Goal: Task Accomplishment & Management: Use online tool/utility

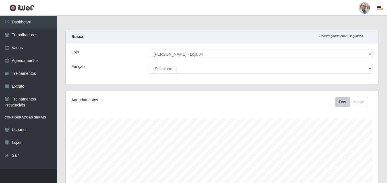
select select "251"
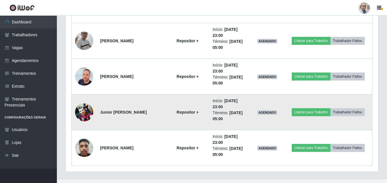
scroll to position [948, 0]
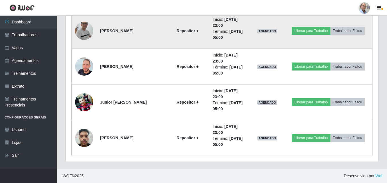
click at [84, 38] on img at bounding box center [84, 31] width 18 height 42
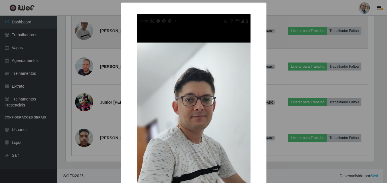
scroll to position [118, 310]
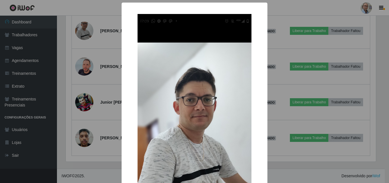
click at [84, 65] on div "× OK Cancel" at bounding box center [194, 91] width 389 height 183
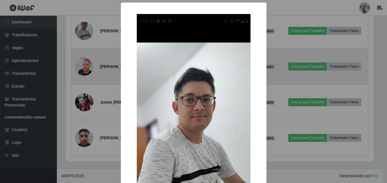
scroll to position [118, 313]
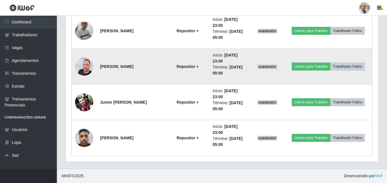
click at [81, 64] on img at bounding box center [84, 66] width 18 height 32
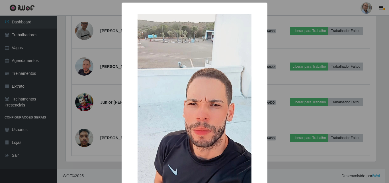
click at [83, 82] on div "× OK Cancel" at bounding box center [194, 91] width 389 height 183
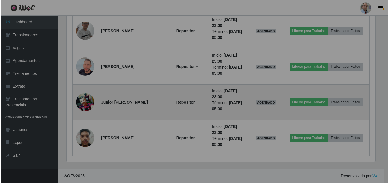
scroll to position [118, 313]
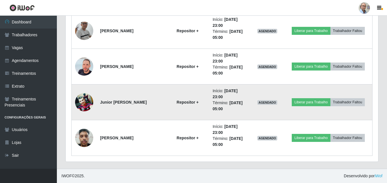
click at [79, 100] on img at bounding box center [84, 102] width 18 height 18
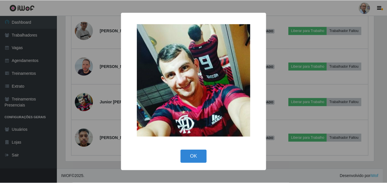
scroll to position [118, 310]
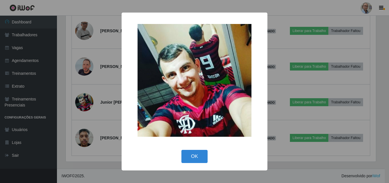
drag, startPoint x: 81, startPoint y: 114, endPoint x: 80, endPoint y: 126, distance: 11.7
click at [81, 116] on div "× OK Cancel" at bounding box center [194, 91] width 389 height 183
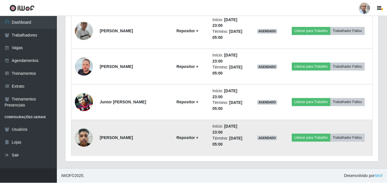
scroll to position [118, 313]
click at [79, 136] on img at bounding box center [84, 137] width 18 height 24
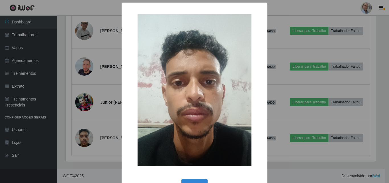
click at [94, 124] on div "× OK Cancel" at bounding box center [194, 91] width 389 height 183
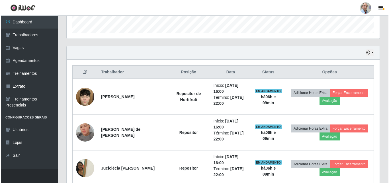
scroll to position [199, 0]
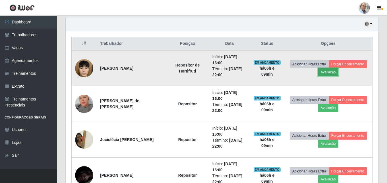
click at [332, 71] on button "Avaliação" at bounding box center [329, 72] width 20 height 8
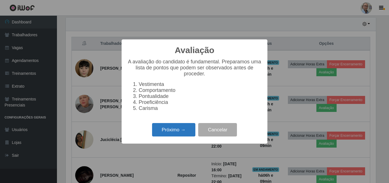
click at [171, 136] on button "Próximo →" at bounding box center [173, 129] width 43 height 13
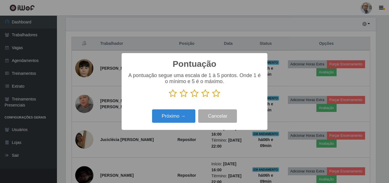
scroll to position [284594, 284402]
click at [194, 94] on icon at bounding box center [194, 93] width 8 height 9
click at [190, 97] on input "radio" at bounding box center [190, 97] width 0 height 0
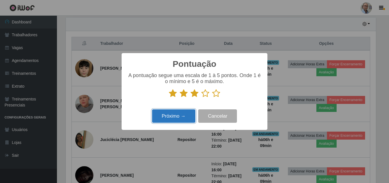
click at [183, 115] on button "Próximo →" at bounding box center [173, 115] width 43 height 13
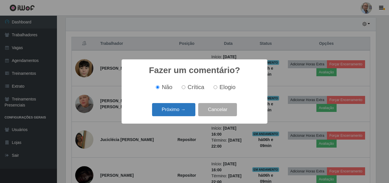
click at [180, 113] on button "Próximo →" at bounding box center [173, 109] width 43 height 13
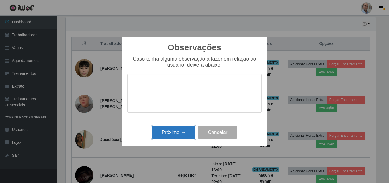
click at [166, 135] on button "Próximo →" at bounding box center [173, 132] width 43 height 13
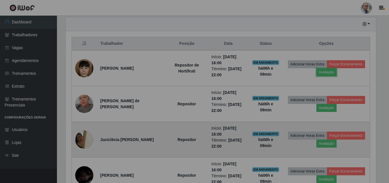
scroll to position [118, 313]
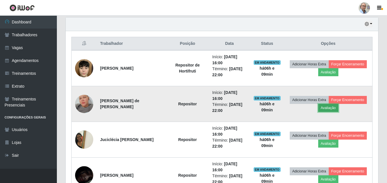
click at [335, 109] on button "Avaliação" at bounding box center [329, 108] width 20 height 8
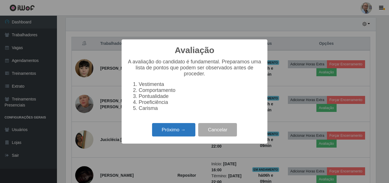
click at [167, 135] on button "Próximo →" at bounding box center [173, 129] width 43 height 13
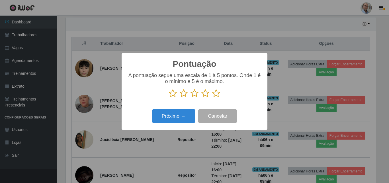
scroll to position [284594, 284402]
click at [217, 95] on icon at bounding box center [216, 93] width 8 height 9
click at [212, 97] on input "radio" at bounding box center [212, 97] width 0 height 0
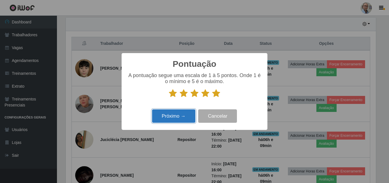
click at [171, 113] on button "Próximo →" at bounding box center [173, 115] width 43 height 13
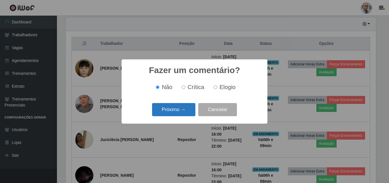
click at [170, 112] on button "Próximo →" at bounding box center [173, 109] width 43 height 13
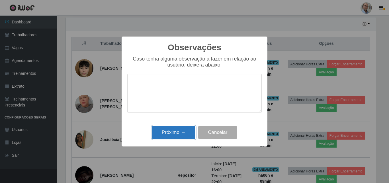
click at [170, 133] on button "Próximo →" at bounding box center [173, 132] width 43 height 13
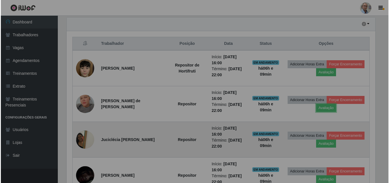
scroll to position [118, 313]
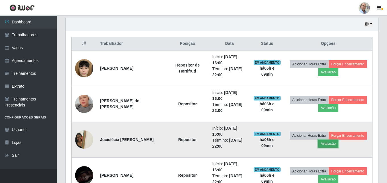
click at [329, 145] on button "Avaliação" at bounding box center [329, 143] width 20 height 8
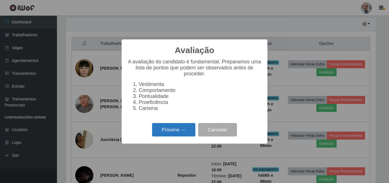
click at [172, 133] on button "Próximo →" at bounding box center [173, 129] width 43 height 13
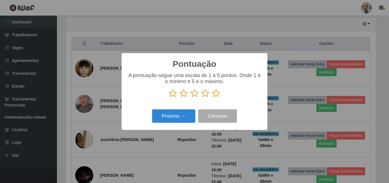
scroll to position [284594, 284402]
click at [184, 97] on icon at bounding box center [184, 93] width 8 height 9
click at [180, 97] on input "radio" at bounding box center [180, 97] width 0 height 0
click at [177, 110] on button "Próximo →" at bounding box center [173, 115] width 43 height 13
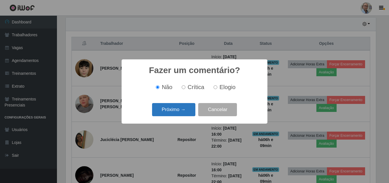
click at [178, 113] on button "Próximo →" at bounding box center [173, 109] width 43 height 13
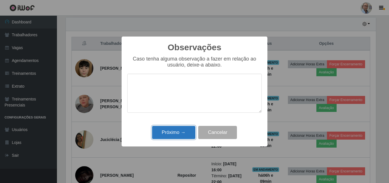
click at [176, 131] on button "Próximo →" at bounding box center [173, 132] width 43 height 13
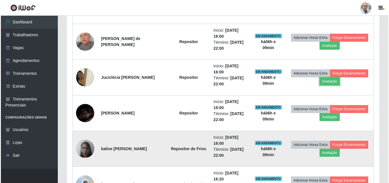
scroll to position [285, 0]
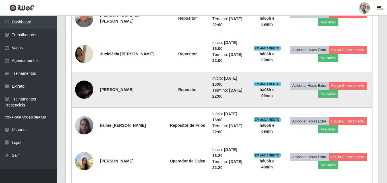
click at [88, 88] on img at bounding box center [84, 90] width 18 height 40
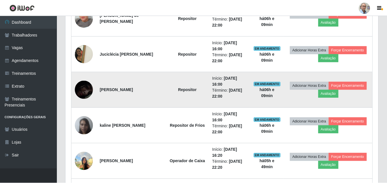
scroll to position [118, 310]
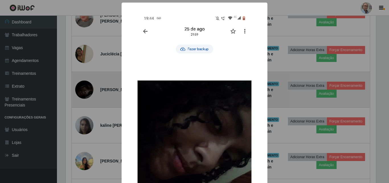
click at [88, 88] on div "× OK Cancel" at bounding box center [194, 91] width 389 height 183
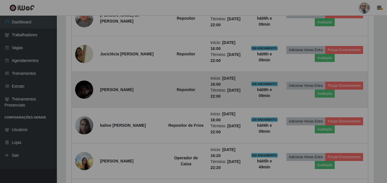
scroll to position [118, 313]
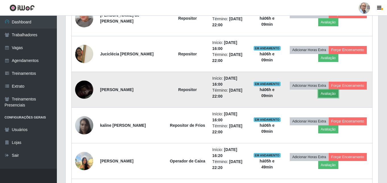
click at [336, 94] on button "Avaliação" at bounding box center [329, 93] width 20 height 8
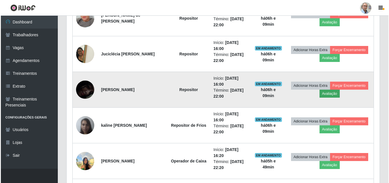
scroll to position [118, 310]
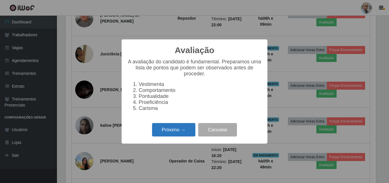
click at [178, 130] on button "Próximo →" at bounding box center [173, 129] width 43 height 13
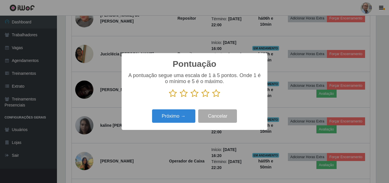
scroll to position [284594, 284402]
click at [206, 95] on icon at bounding box center [205, 93] width 8 height 9
click at [201, 97] on input "radio" at bounding box center [201, 97] width 0 height 0
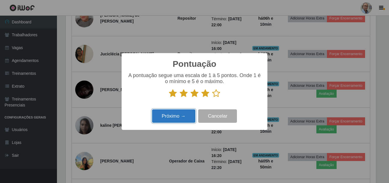
click at [178, 110] on button "Próximo →" at bounding box center [173, 115] width 43 height 13
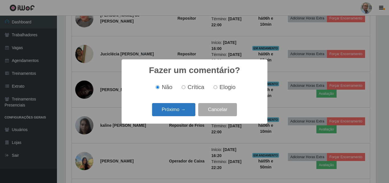
click at [171, 116] on button "Próximo →" at bounding box center [173, 109] width 43 height 13
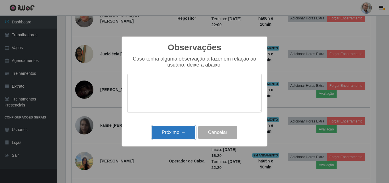
click at [168, 135] on button "Próximo →" at bounding box center [173, 132] width 43 height 13
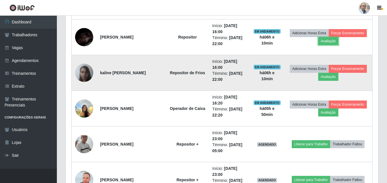
scroll to position [0, 0]
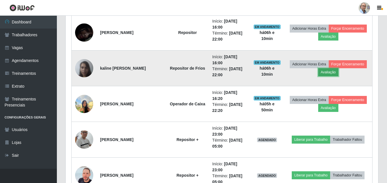
click at [330, 74] on button "Avaliação" at bounding box center [329, 72] width 20 height 8
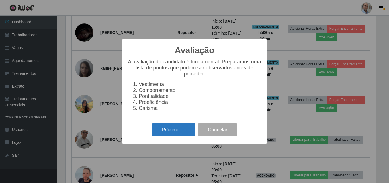
click at [174, 130] on button "Próximo →" at bounding box center [173, 129] width 43 height 13
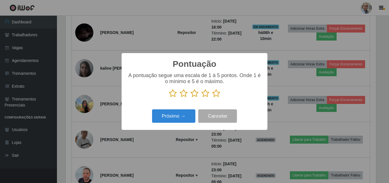
click at [205, 96] on icon at bounding box center [205, 93] width 8 height 9
click at [201, 97] on input "radio" at bounding box center [201, 97] width 0 height 0
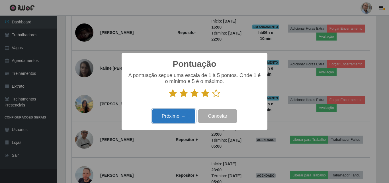
click at [176, 113] on button "Próximo →" at bounding box center [173, 115] width 43 height 13
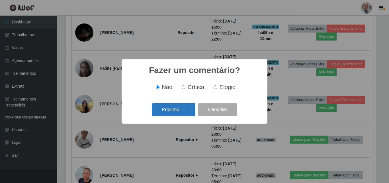
click at [179, 110] on button "Próximo →" at bounding box center [173, 109] width 43 height 13
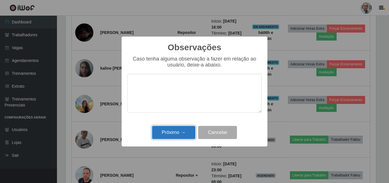
click at [163, 131] on button "Próximo →" at bounding box center [173, 132] width 43 height 13
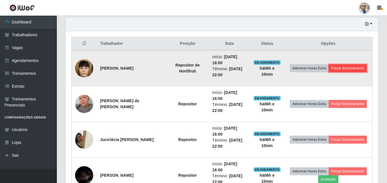
click at [355, 66] on button "Forçar Encerramento" at bounding box center [348, 68] width 38 height 8
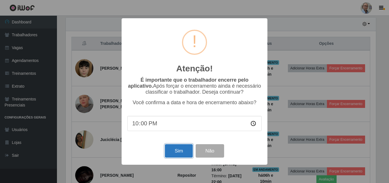
click at [180, 151] on button "Sim" at bounding box center [179, 150] width 28 height 13
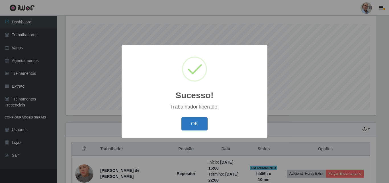
click at [193, 125] on button "OK" at bounding box center [194, 123] width 26 height 13
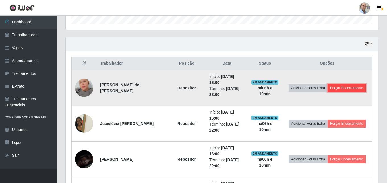
click at [356, 87] on button "Forçar Encerramento" at bounding box center [347, 88] width 38 height 8
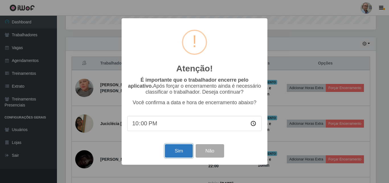
click at [177, 149] on button "Sim" at bounding box center [179, 150] width 28 height 13
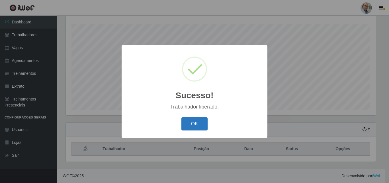
click at [190, 123] on button "OK" at bounding box center [194, 123] width 26 height 13
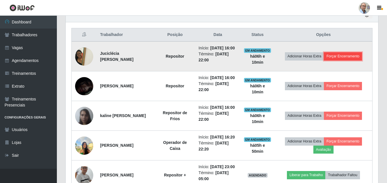
click at [358, 60] on button "Forçar Encerramento" at bounding box center [343, 56] width 38 height 8
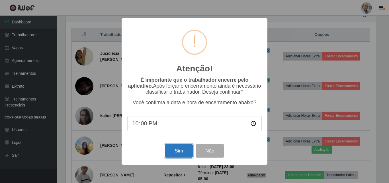
click at [179, 151] on button "Sim" at bounding box center [179, 150] width 28 height 13
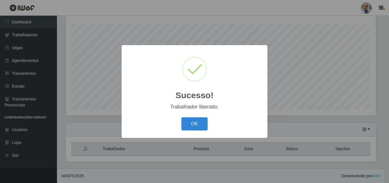
drag, startPoint x: 194, startPoint y: 126, endPoint x: 203, endPoint y: 113, distance: 16.1
click at [193, 126] on button "OK" at bounding box center [194, 123] width 26 height 13
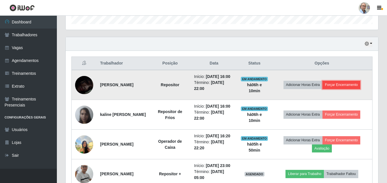
click at [342, 87] on button "Forçar Encerramento" at bounding box center [342, 85] width 38 height 8
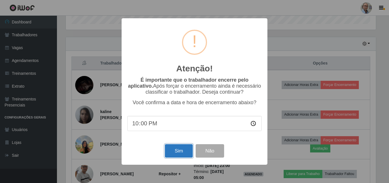
click at [174, 151] on button "Sim" at bounding box center [179, 150] width 28 height 13
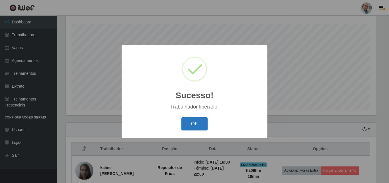
click at [198, 124] on button "OK" at bounding box center [194, 123] width 26 height 13
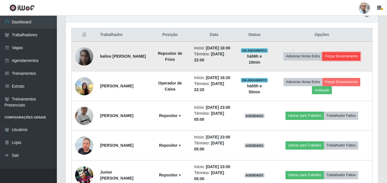
click at [340, 60] on button "Forçar Encerramento" at bounding box center [342, 56] width 38 height 8
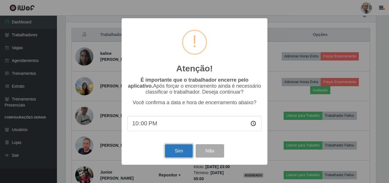
click at [179, 151] on button "Sim" at bounding box center [179, 150] width 28 height 13
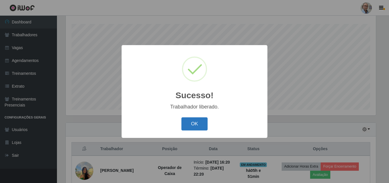
click at [199, 119] on button "OK" at bounding box center [194, 123] width 26 height 13
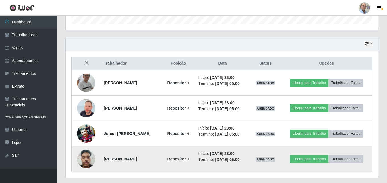
click at [85, 155] on img at bounding box center [86, 158] width 18 height 24
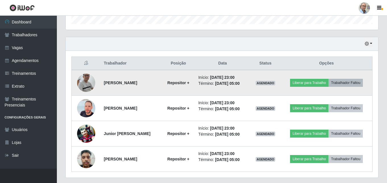
scroll to position [118, 313]
click at [314, 84] on button "Liberar para Trabalho" at bounding box center [309, 83] width 38 height 8
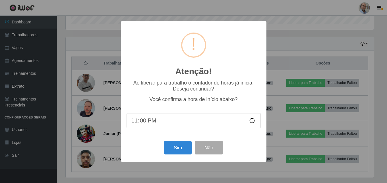
scroll to position [118, 310]
click at [175, 147] on button "Sim" at bounding box center [179, 147] width 28 height 13
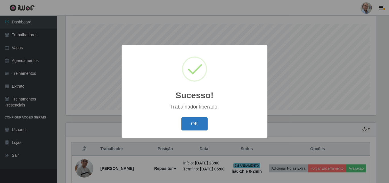
click at [193, 126] on button "OK" at bounding box center [194, 123] width 26 height 13
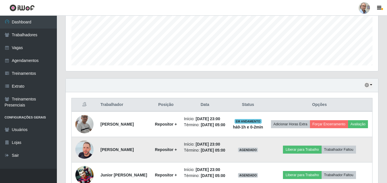
scroll to position [208, 0]
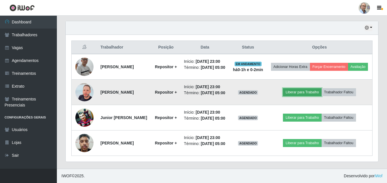
click at [303, 89] on button "Liberar para Trabalho" at bounding box center [302, 92] width 38 height 8
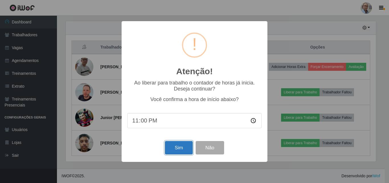
click at [168, 152] on button "Sim" at bounding box center [179, 147] width 28 height 13
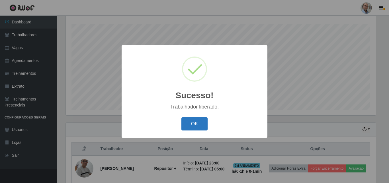
click at [198, 121] on button "OK" at bounding box center [194, 123] width 26 height 13
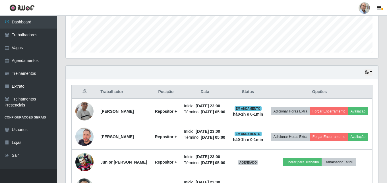
scroll to position [213, 0]
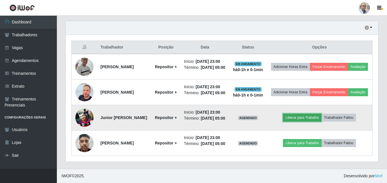
click at [303, 113] on button "Liberar para Trabalho" at bounding box center [302, 117] width 38 height 8
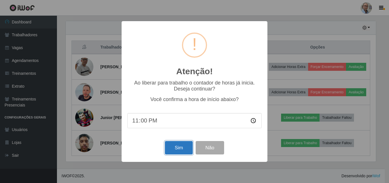
click at [171, 148] on button "Sim" at bounding box center [179, 147] width 28 height 13
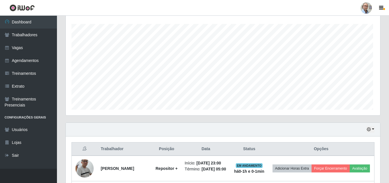
scroll to position [284594, 284402]
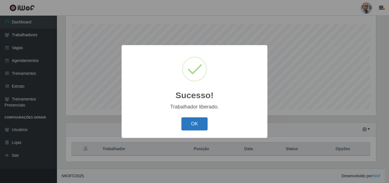
click at [199, 123] on button "OK" at bounding box center [194, 123] width 26 height 13
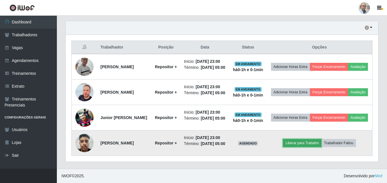
click at [304, 140] on button "Liberar para Trabalho" at bounding box center [302, 143] width 38 height 8
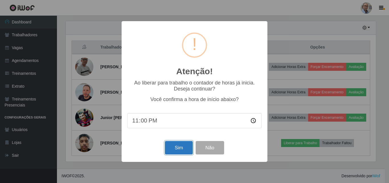
click at [169, 150] on button "Sim" at bounding box center [179, 147] width 28 height 13
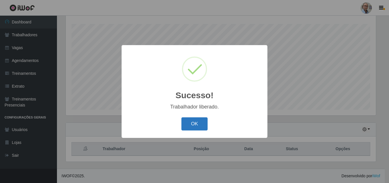
click at [191, 124] on button "OK" at bounding box center [194, 123] width 26 height 13
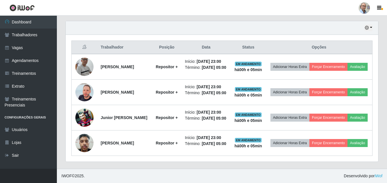
scroll to position [213, 0]
